Goal: Task Accomplishment & Management: Manage account settings

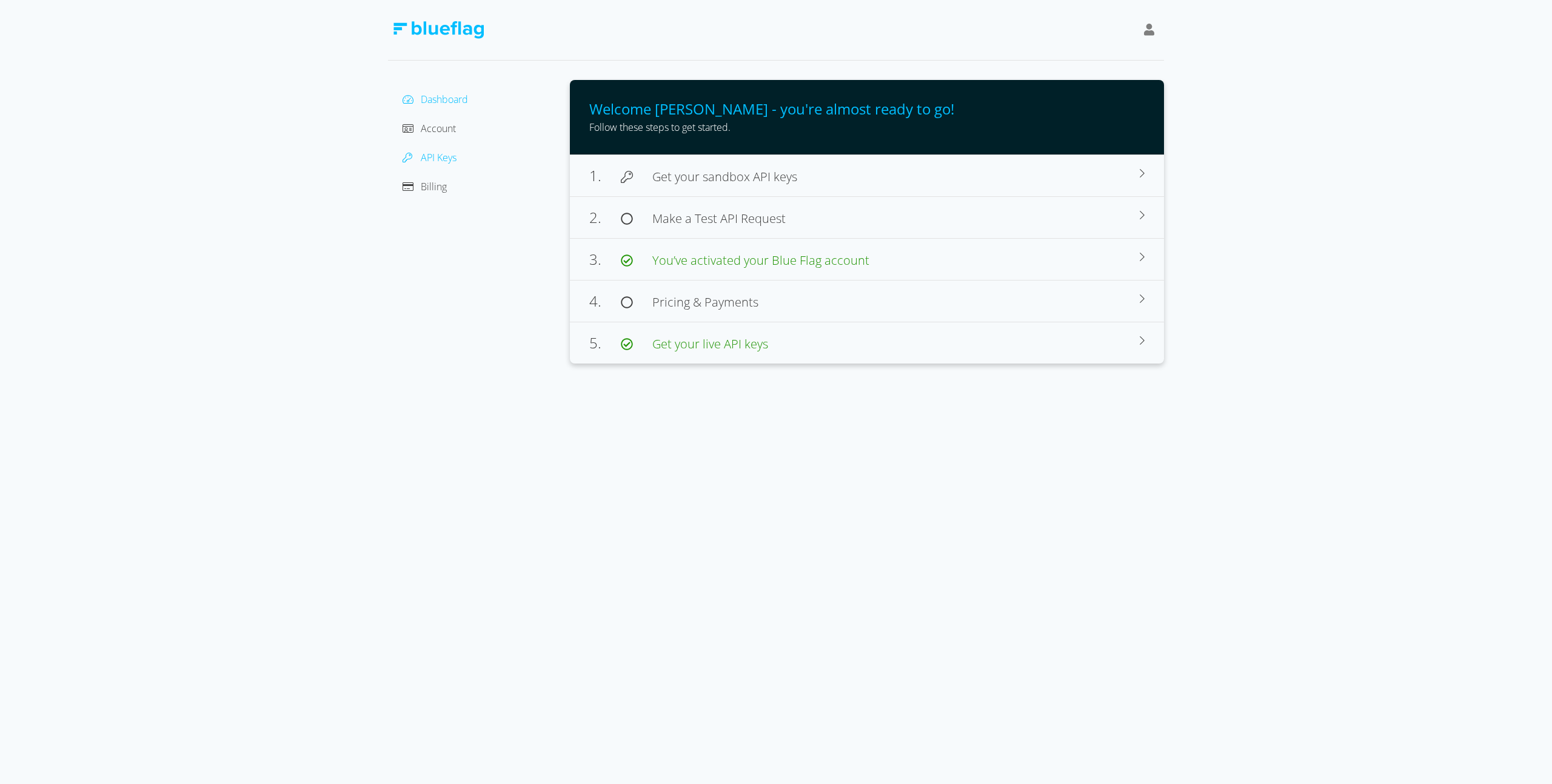
click at [424, 160] on span "API Keys" at bounding box center [438, 157] width 35 height 14
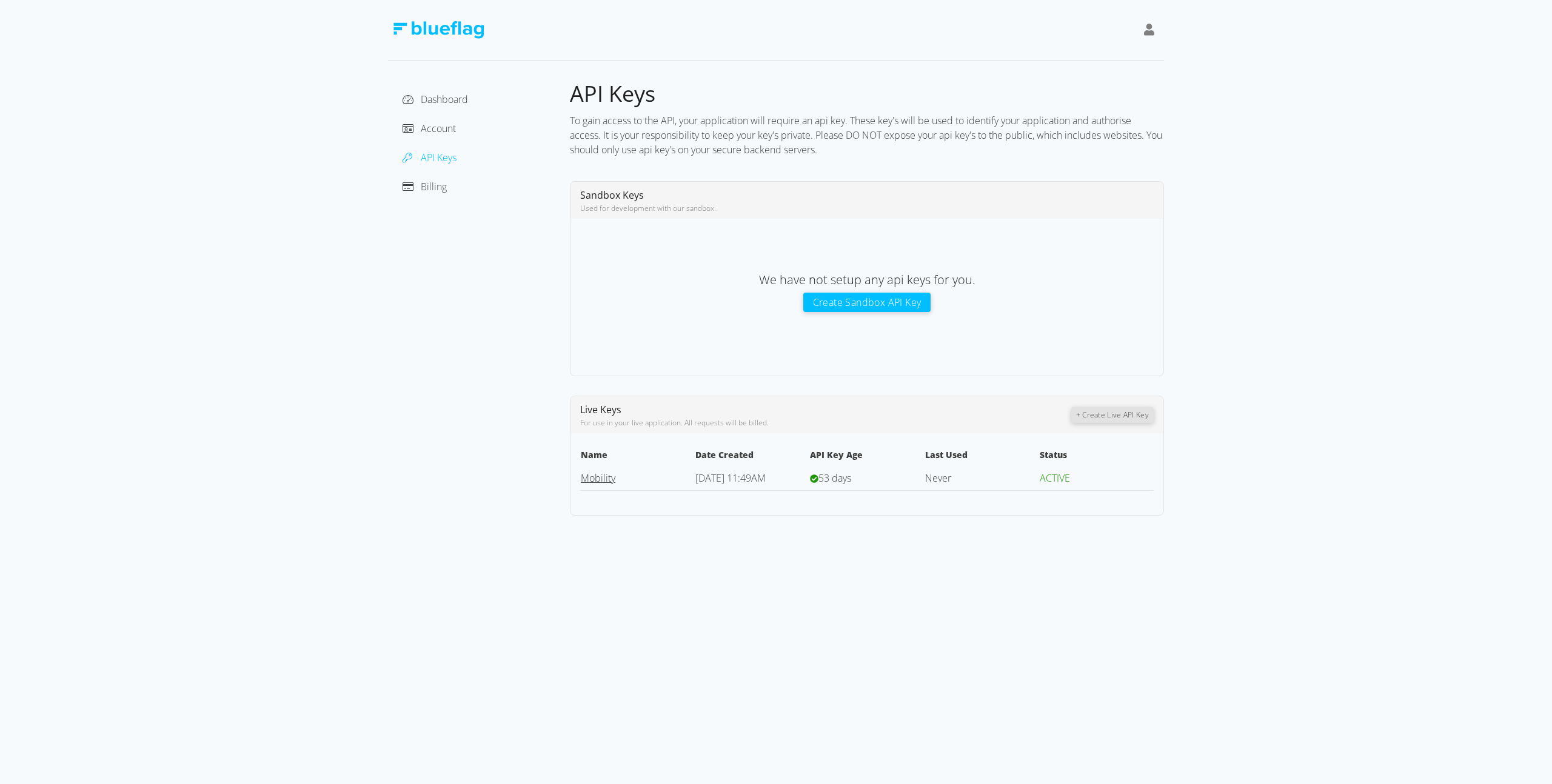
click at [605, 479] on link "Mobility" at bounding box center [597, 478] width 34 height 14
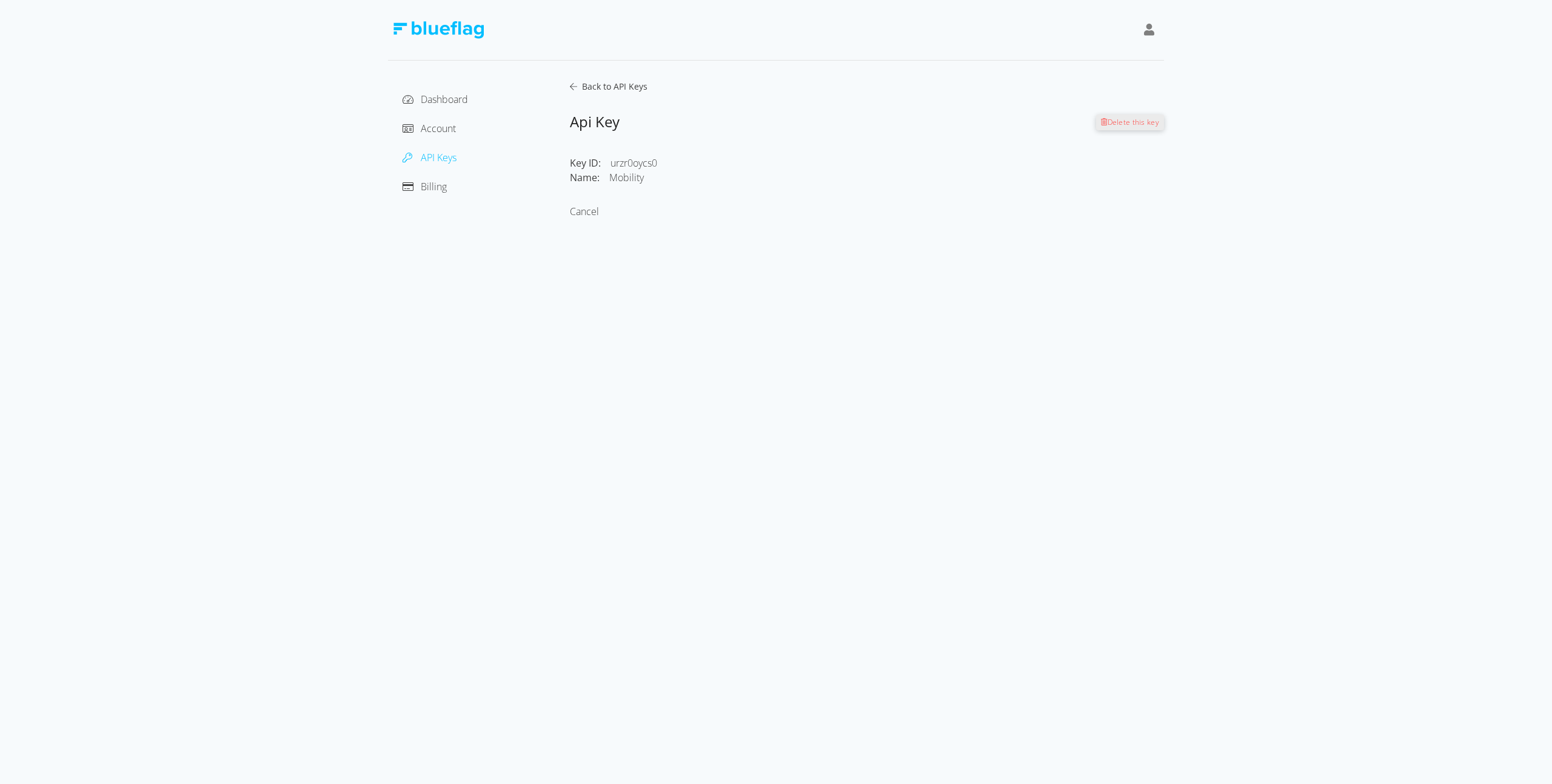
drag, startPoint x: 649, startPoint y: 163, endPoint x: 615, endPoint y: 127, distance: 49.5
click at [648, 163] on div "urzr0oycs0" at bounding box center [741, 162] width 263 height 15
click at [590, 90] on span "Back to API Keys" at bounding box center [611, 87] width 70 height 12
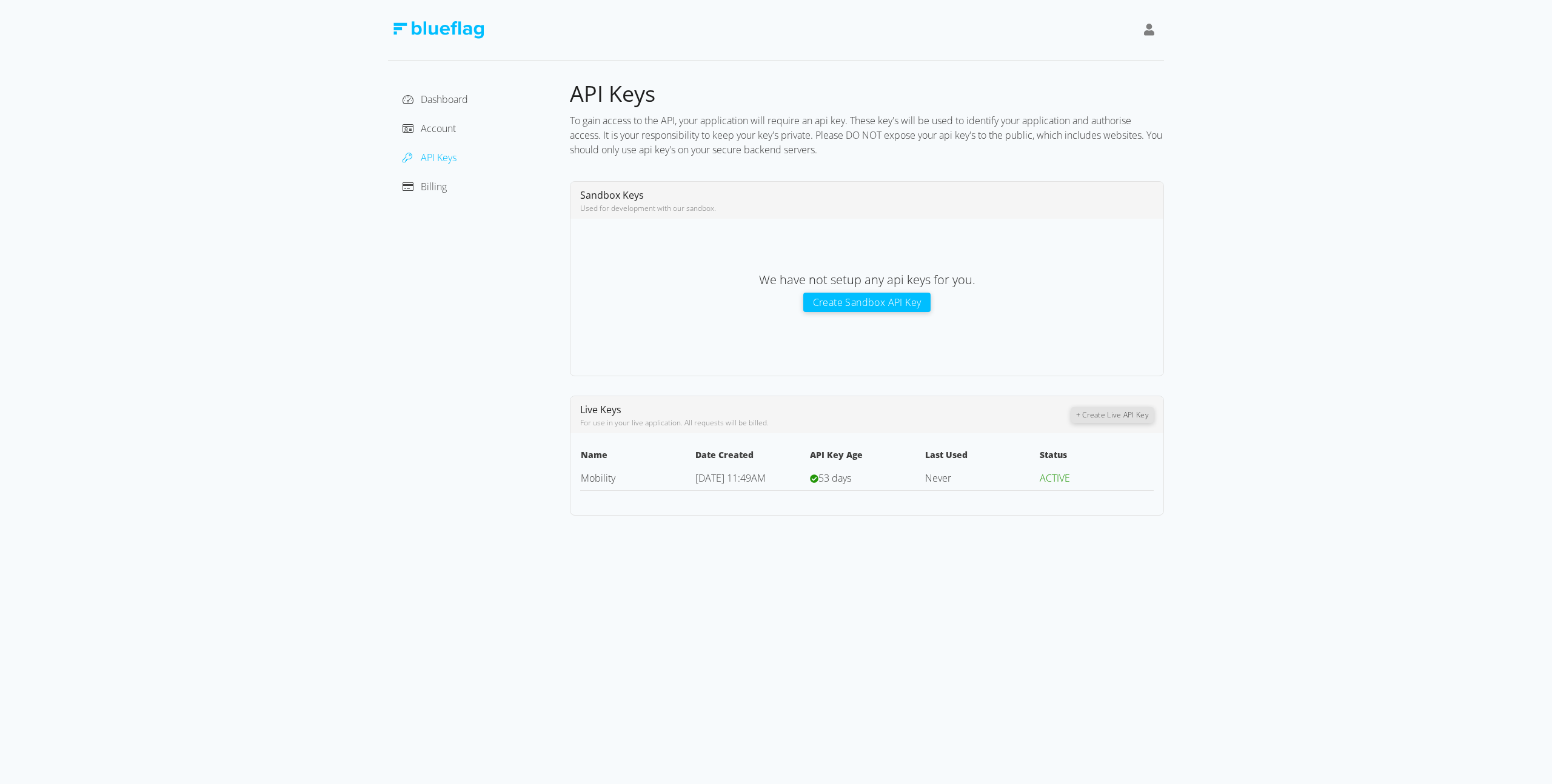
click at [428, 400] on div "Dashboard Account API Keys Billing" at bounding box center [478, 297] width 182 height 436
click at [599, 480] on link "Mobility" at bounding box center [597, 478] width 34 height 14
